Goal: Transaction & Acquisition: Purchase product/service

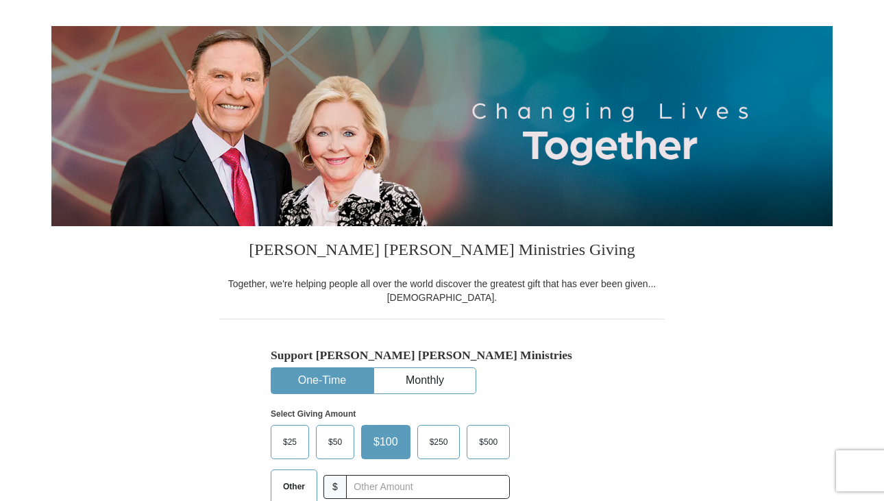
scroll to position [151, 0]
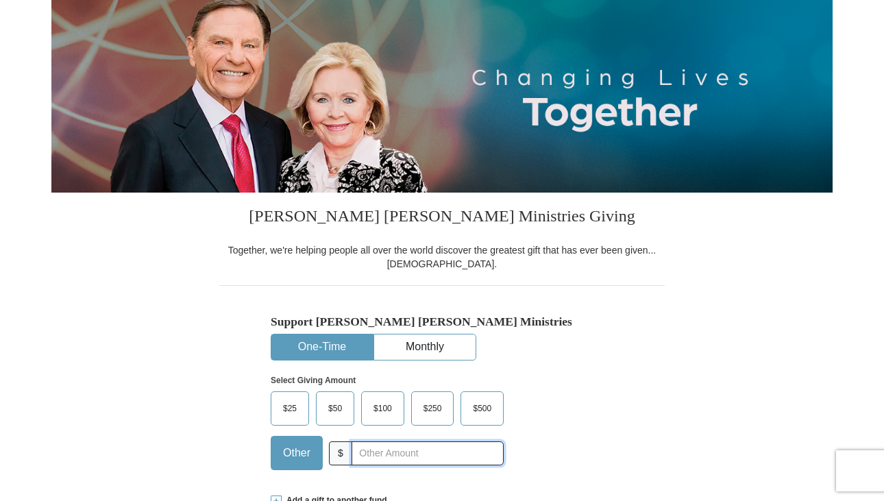
click at [365, 453] on input "text" at bounding box center [428, 454] width 152 height 24
type input "5000"
click at [226, 442] on div "Support [PERSON_NAME] [PERSON_NAME] Ministries One-Time Monthly Select Giving A…" at bounding box center [442, 382] width 446 height 195
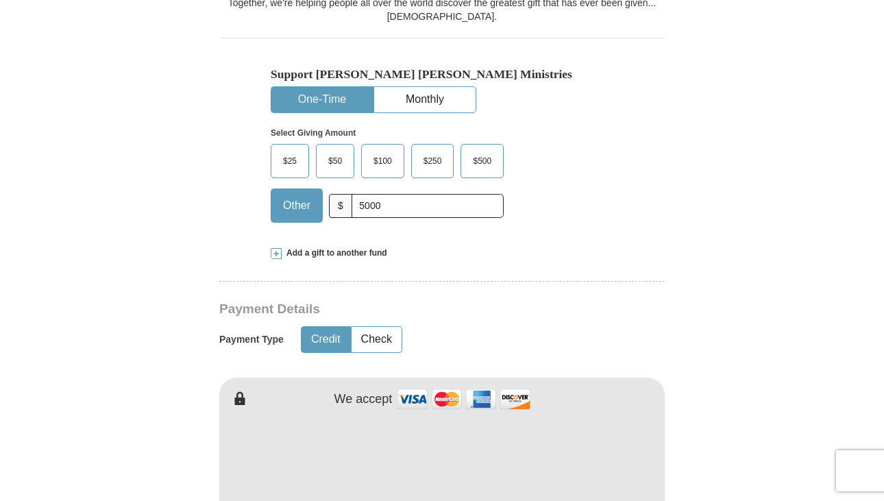
scroll to position [461, 0]
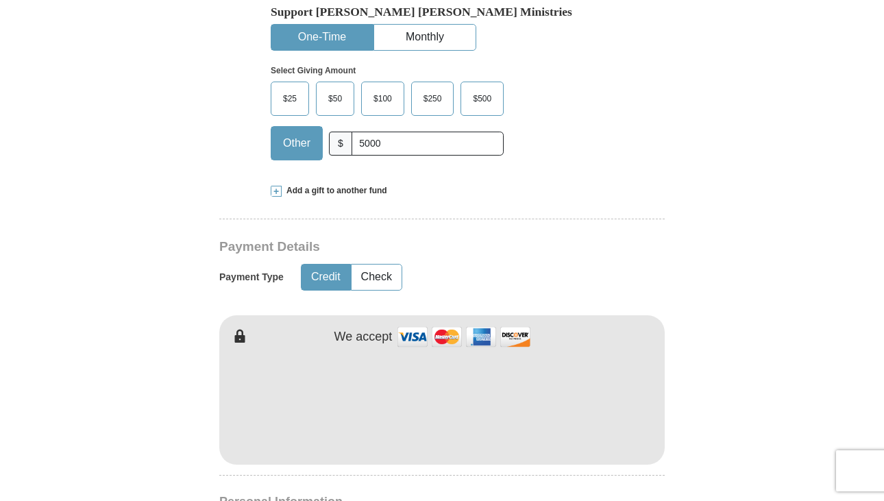
type input "Oluwarotimi"
type input "Adepoju"
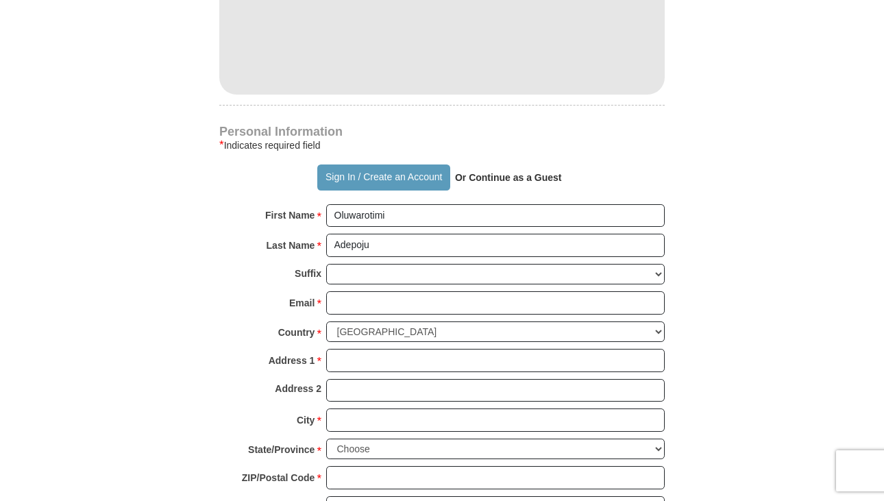
scroll to position [834, 0]
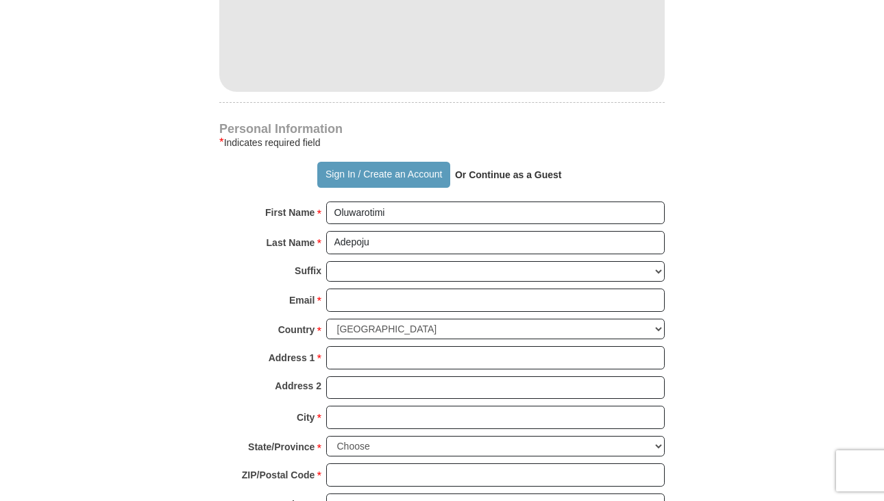
click at [363, 315] on div "Email * Please enter Email The email address you have entered is not valid." at bounding box center [442, 304] width 446 height 30
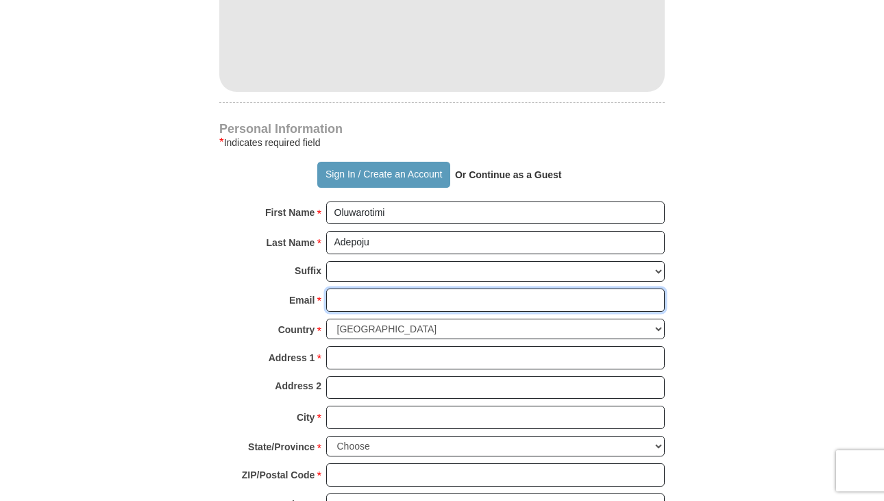
click at [360, 300] on input "Email *" at bounding box center [495, 300] width 339 height 23
type input "[EMAIL_ADDRESS][DOMAIN_NAME]"
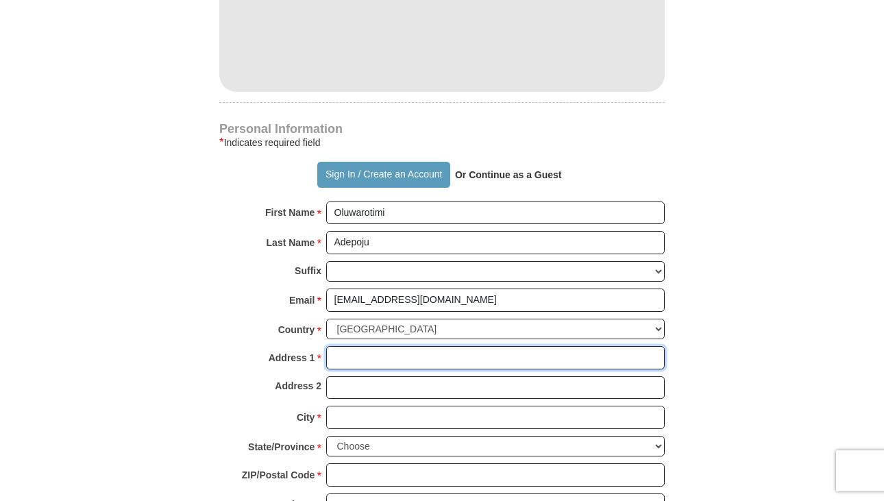
type input "3860 [PERSON_NAME] Dr"
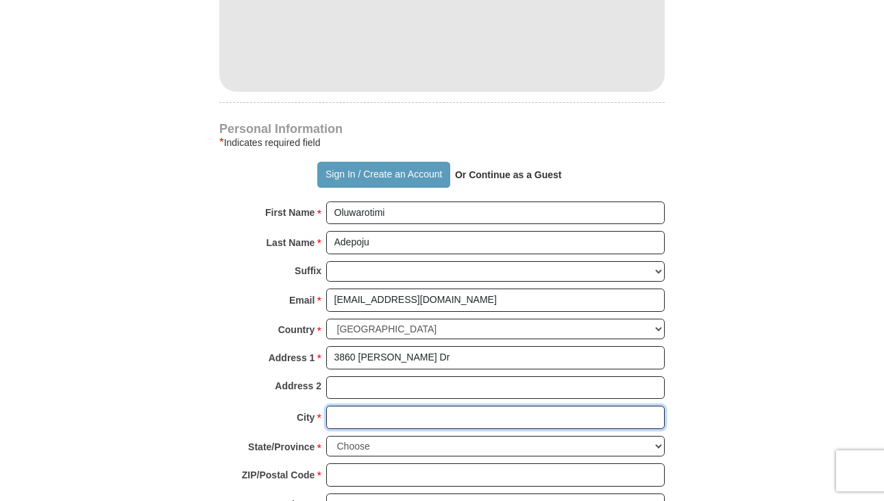
type input "Frisco"
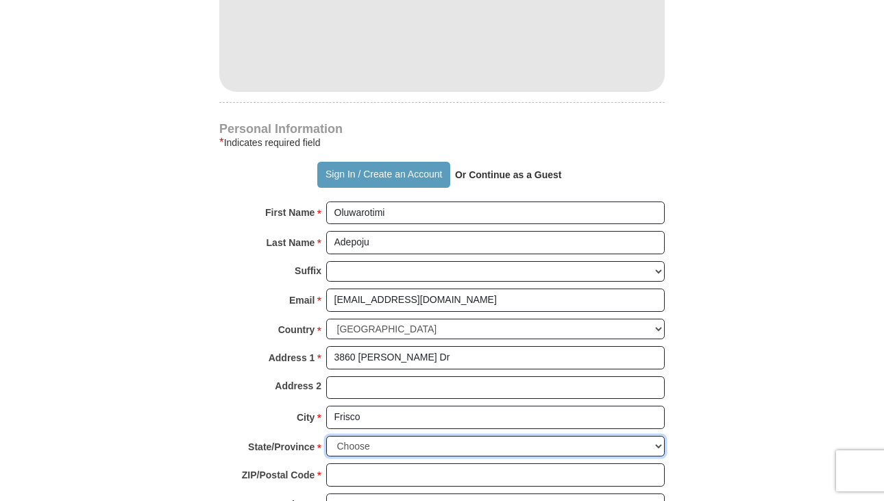
select select "[GEOGRAPHIC_DATA]"
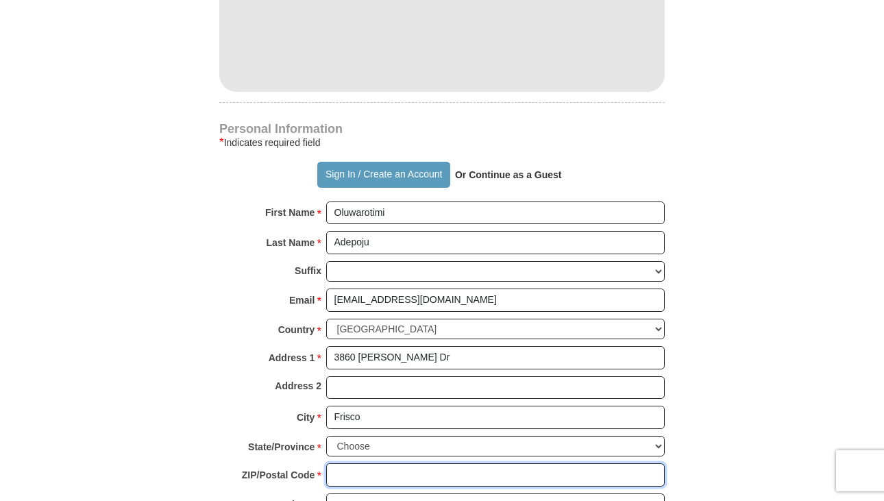
type input "75033"
type input "8137755120"
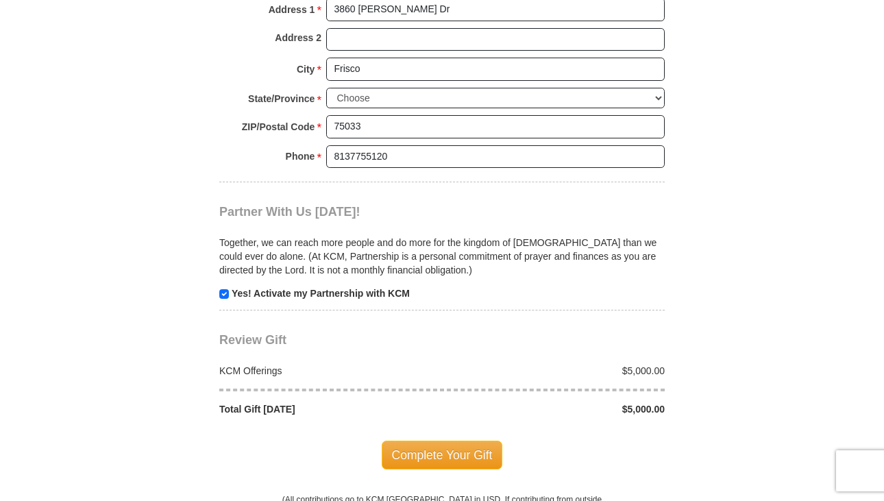
scroll to position [1187, 0]
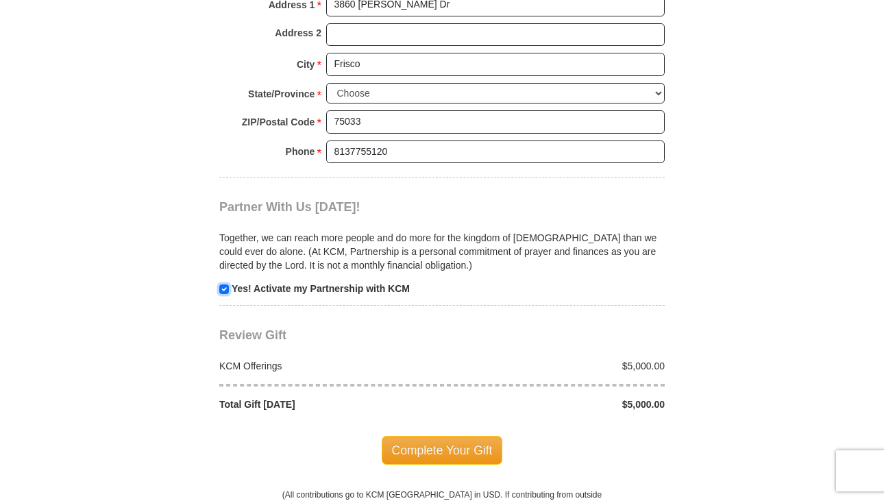
click at [225, 289] on input "checkbox" at bounding box center [224, 290] width 10 height 10
checkbox input "false"
click at [428, 449] on span "Complete Your Gift" at bounding box center [442, 450] width 121 height 29
